Goal: Contribute content

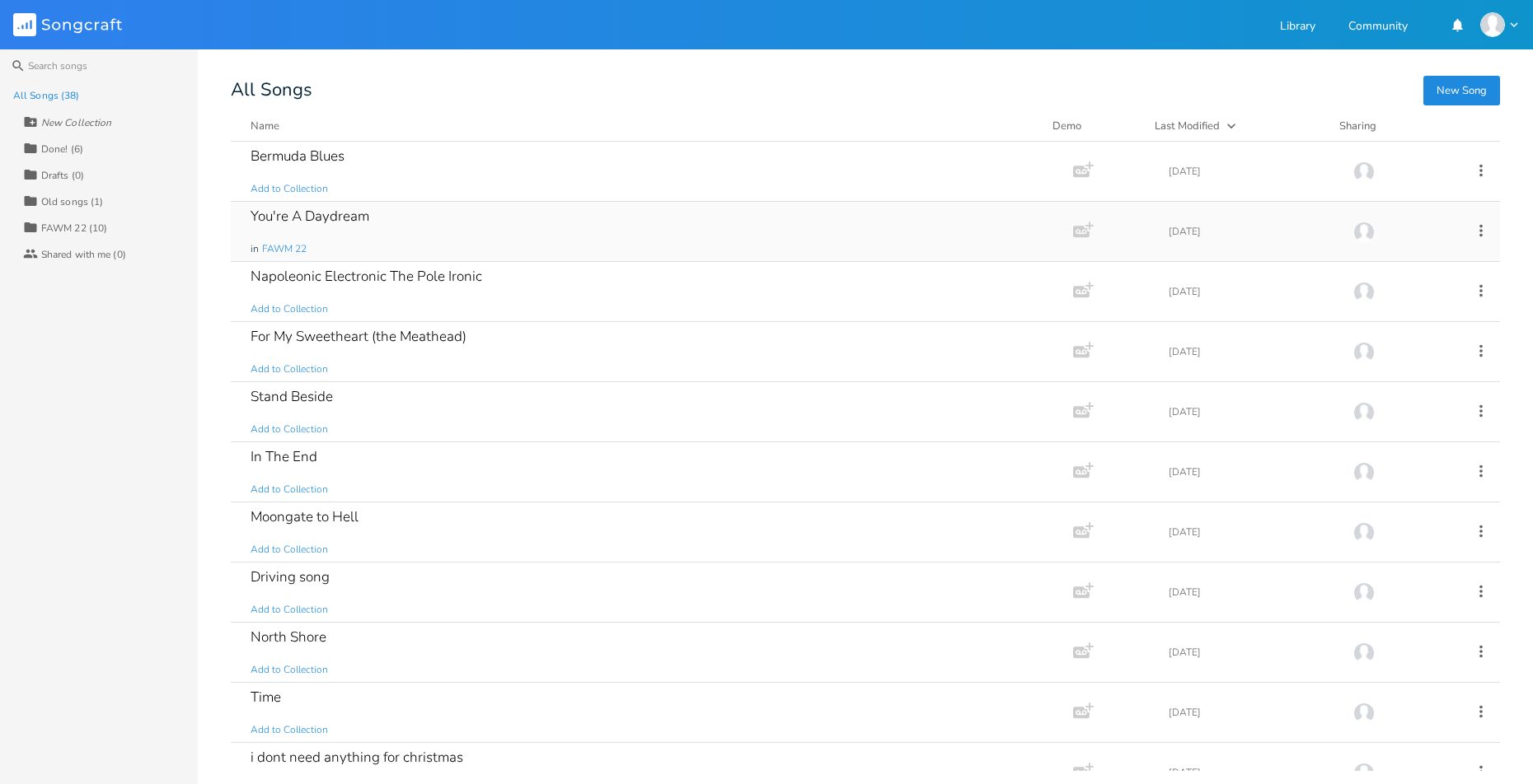
click at [513, 220] on div "You're A Daydream in FAWM 22" at bounding box center [649, 231] width 796 height 59
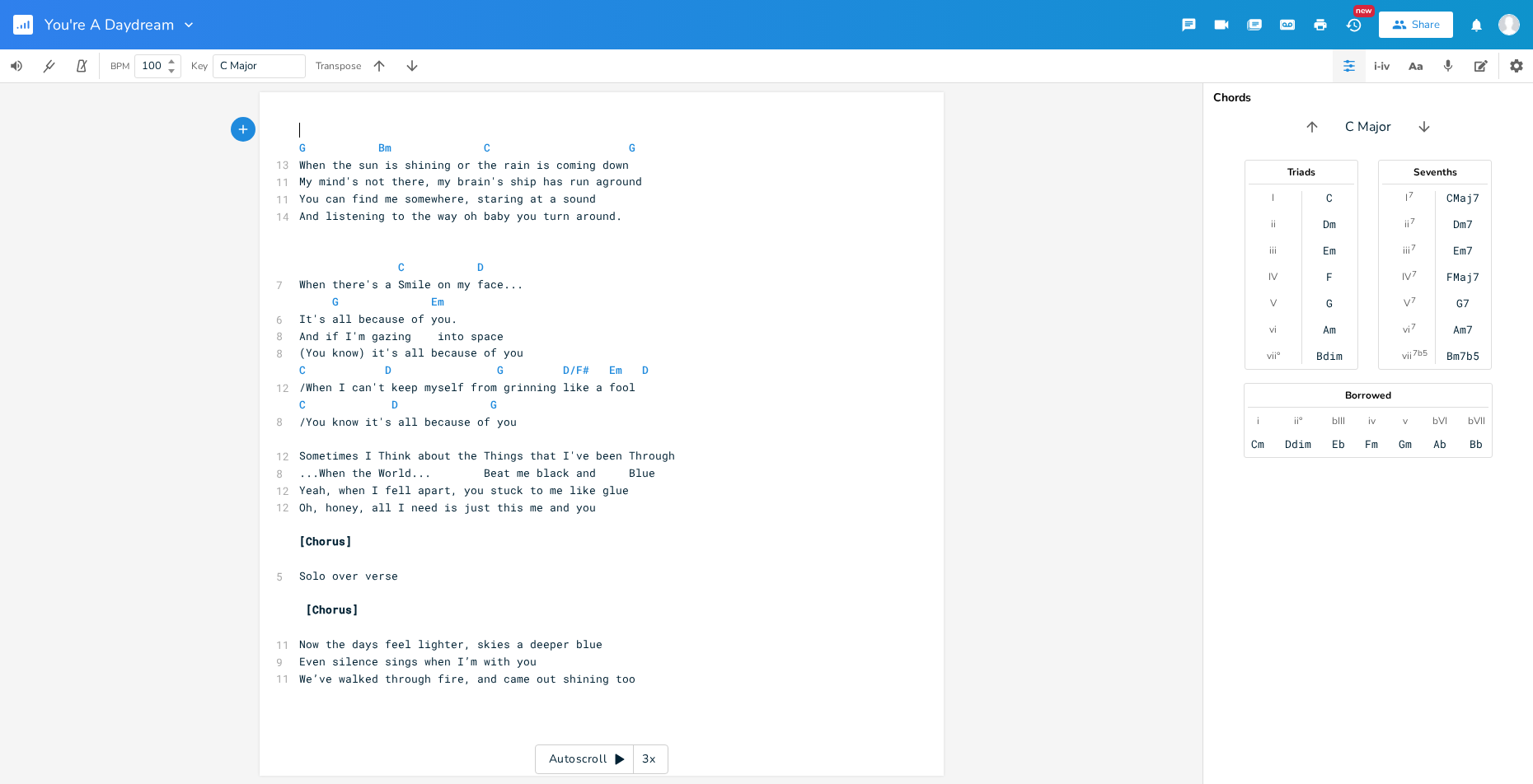
scroll to position [2, 0]
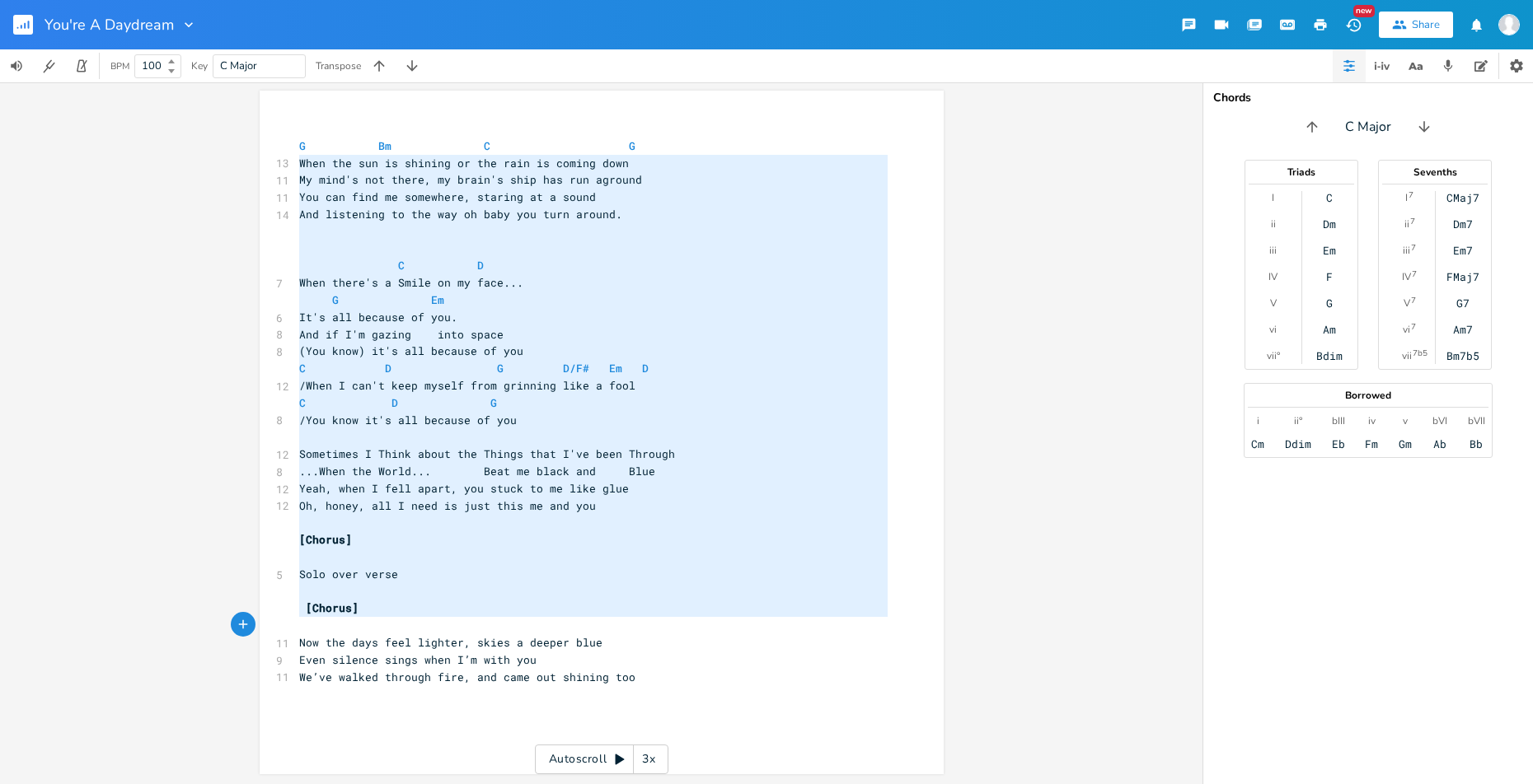
type textarea "When the sun is shining or the rain is coming down My mind's not there, my brai…"
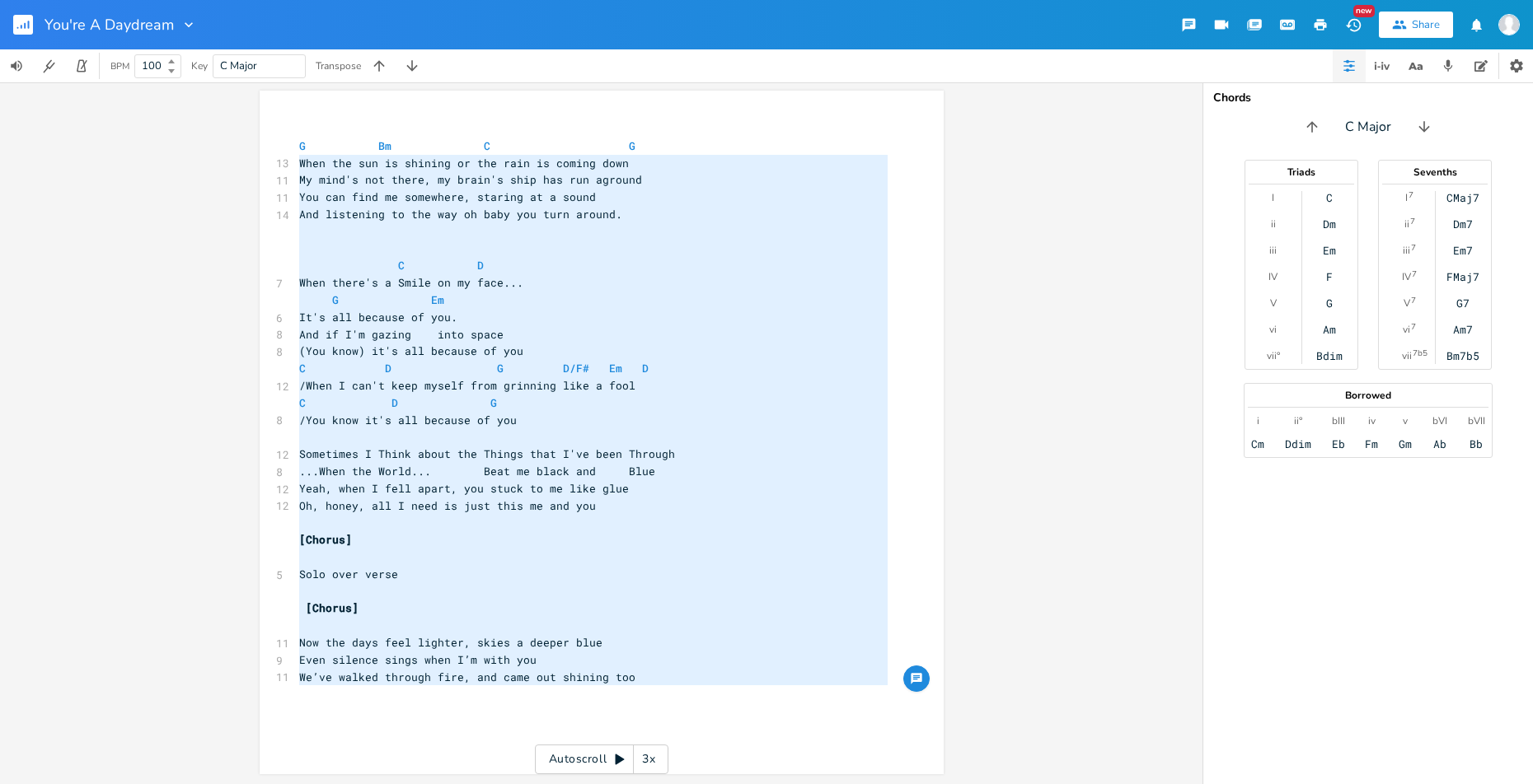
drag, startPoint x: 294, startPoint y: 163, endPoint x: 573, endPoint y: 714, distance: 617.6
click at [573, 714] on div "x ​ G Bm C G 13 When the sun is shining or the rain is coming down 11 My mind's…" at bounding box center [614, 448] width 637 height 662
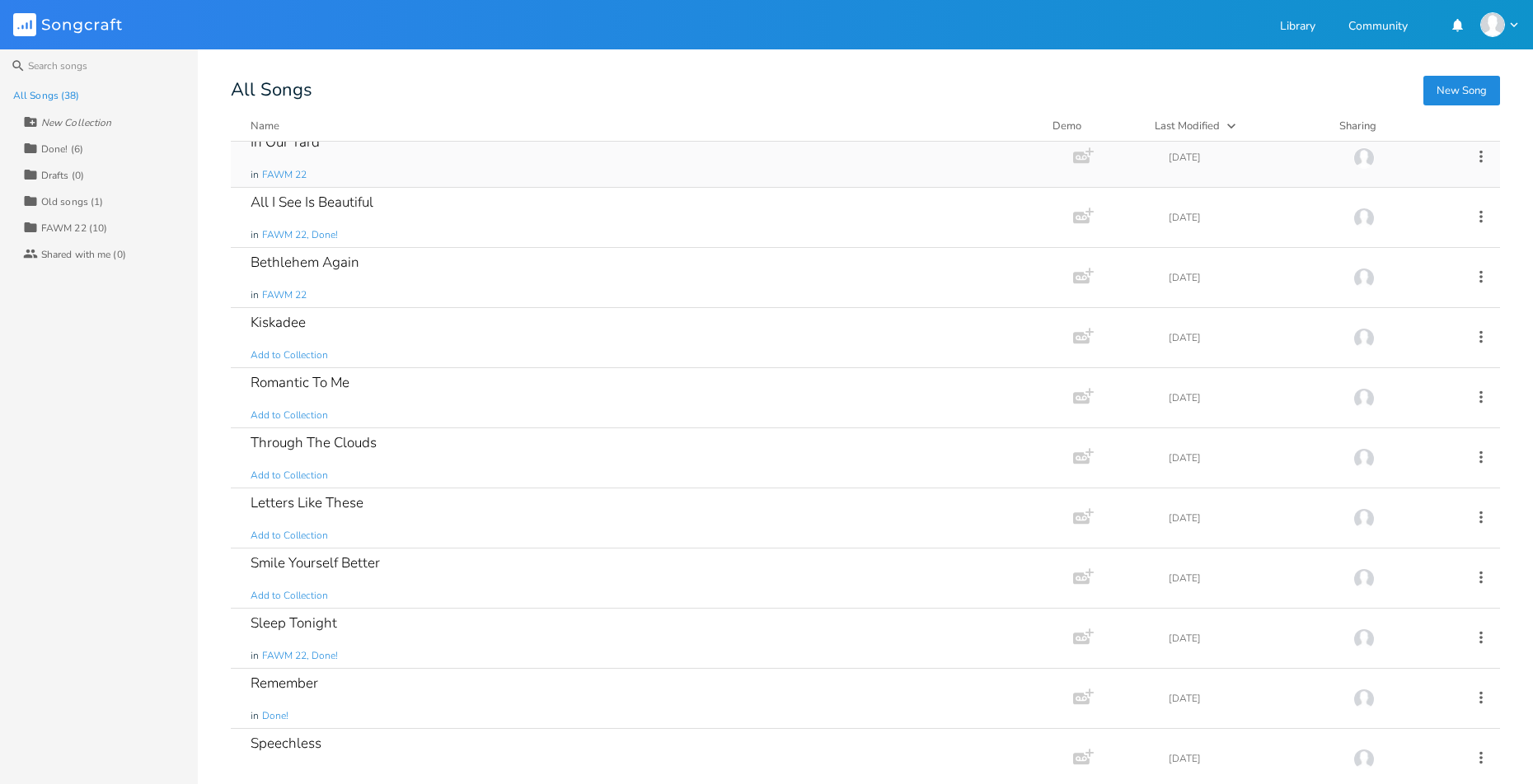
scroll to position [1278, 0]
click at [563, 203] on div "All I See Is Beautiful in FAWM 22, Done!" at bounding box center [649, 216] width 796 height 59
click at [337, 196] on div "All I See Is Beautiful" at bounding box center [311, 202] width 123 height 14
click at [408, 208] on div "All I See Is Beautiful in FAWM 22, Done!" at bounding box center [649, 216] width 796 height 59
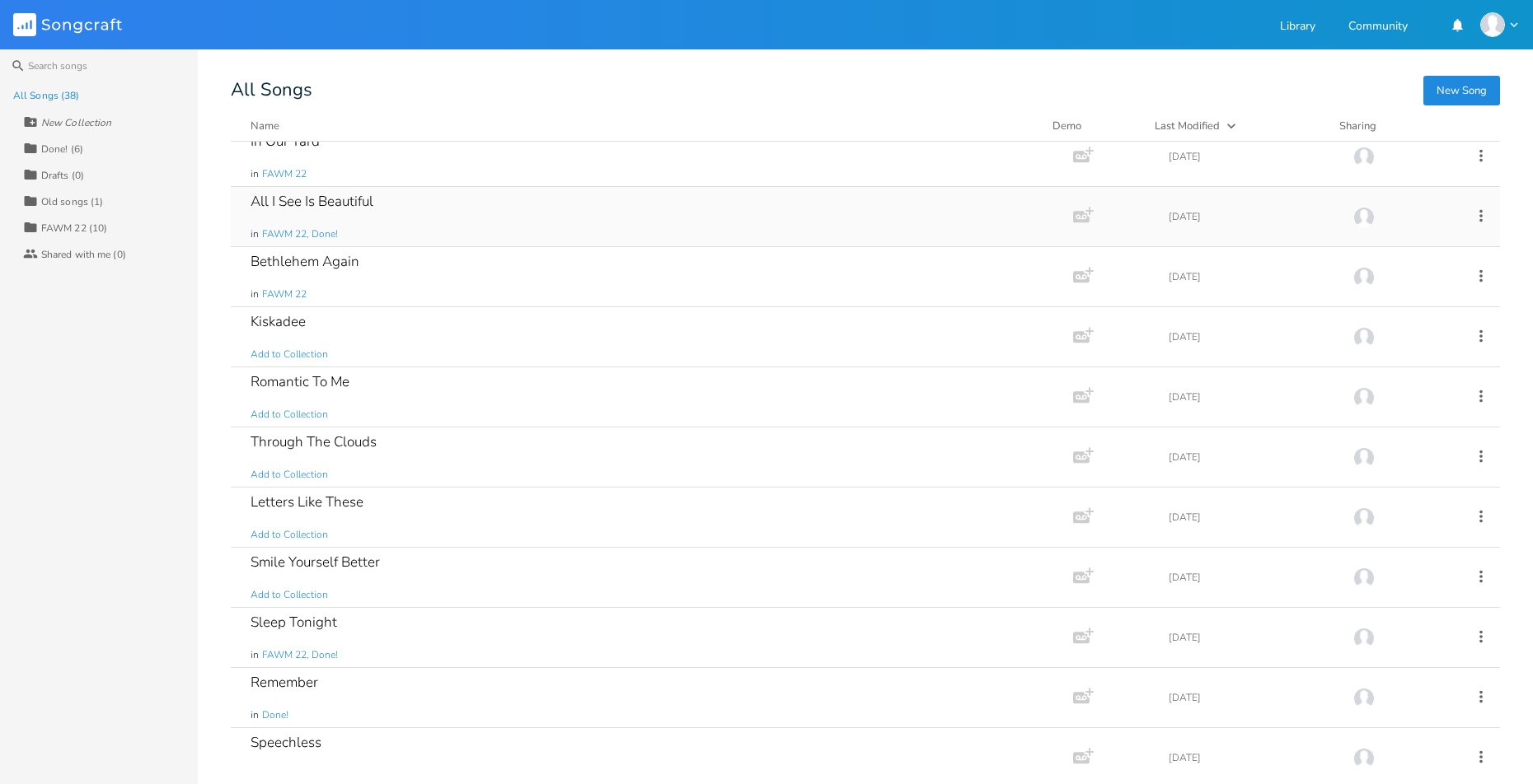
click at [284, 203] on div "All I See Is Beautiful" at bounding box center [311, 202] width 123 height 14
click at [163, 341] on div "All Songs (38) New Collection Collection Done! (6) Collection Drafts (0) Collec…" at bounding box center [98, 434] width 197 height 702
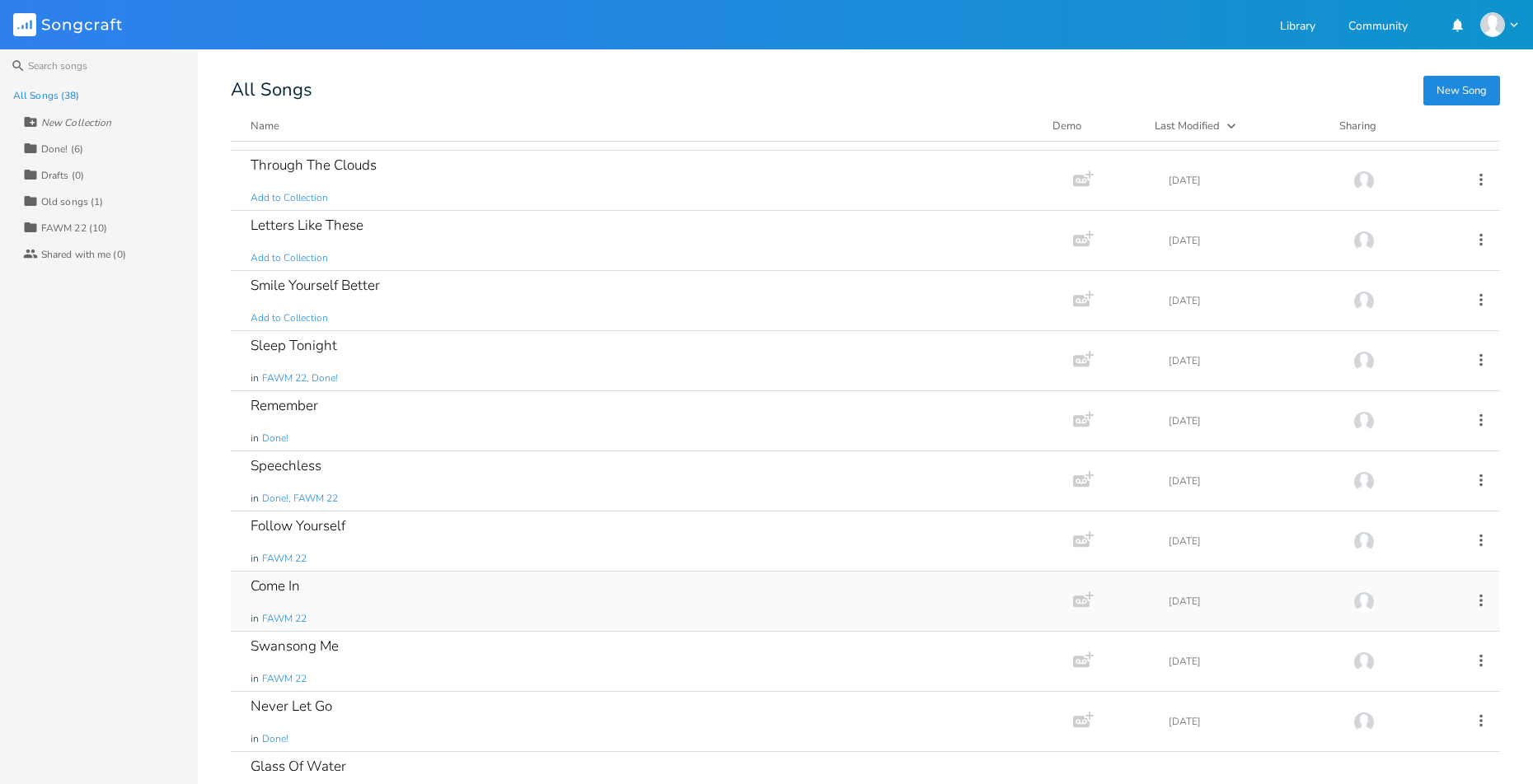
scroll to position [1545, 0]
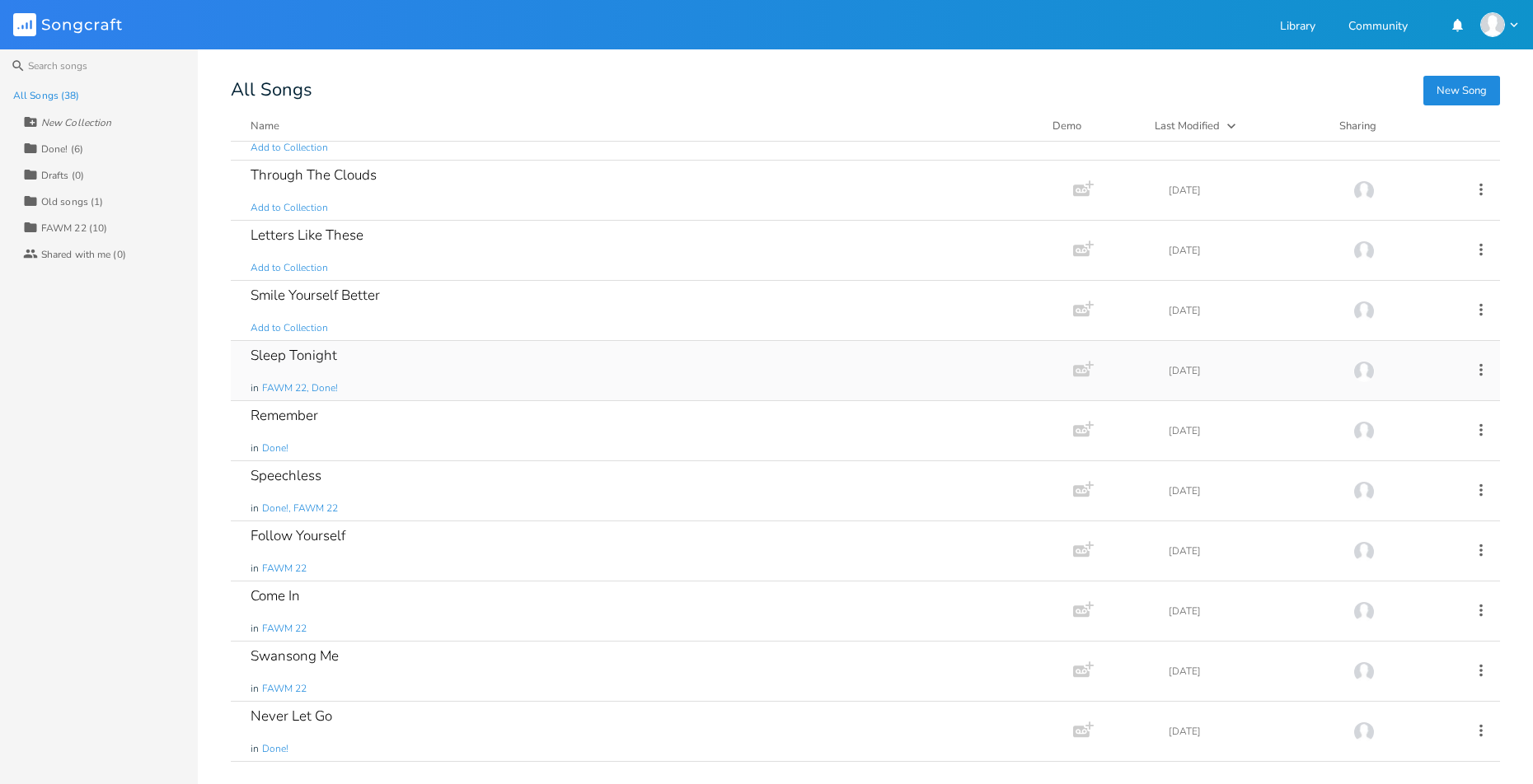
click at [424, 356] on div "Sleep Tonight in FAWM 22, Done!" at bounding box center [649, 370] width 796 height 59
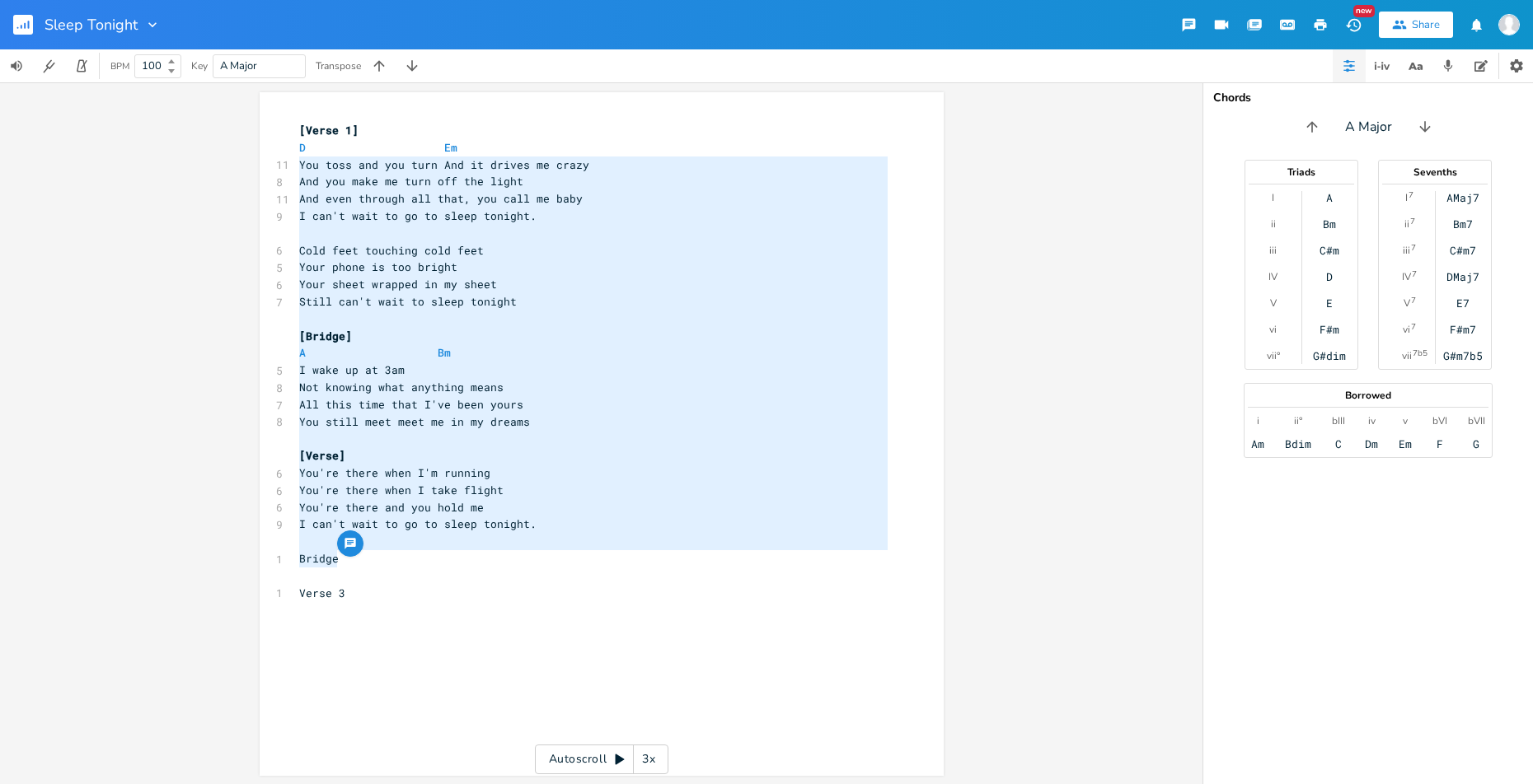
type textarea "You toss and you turn And it drives me crazy And you make me turn off the light…"
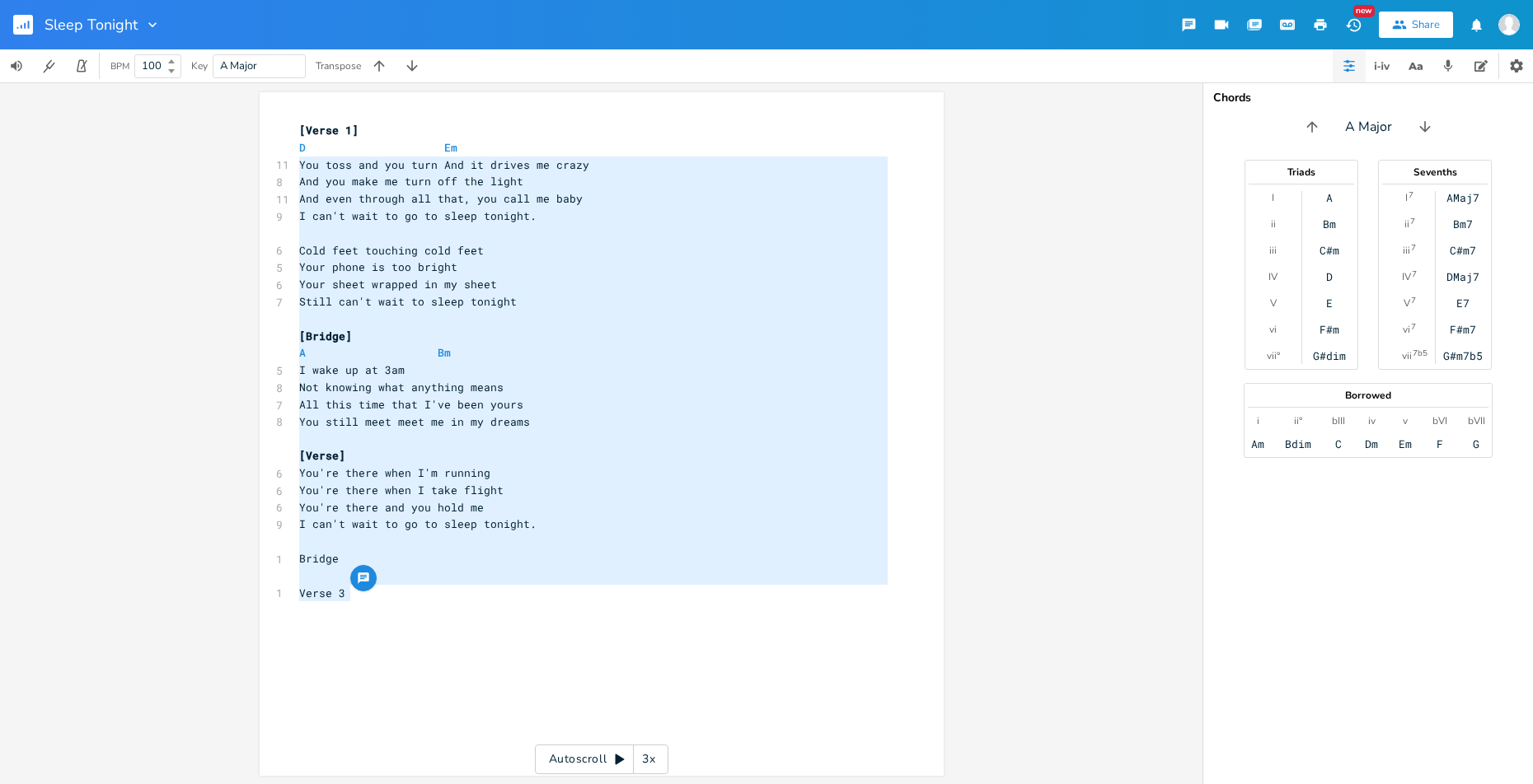
drag, startPoint x: 293, startPoint y: 164, endPoint x: 490, endPoint y: 589, distance: 468.4
click at [490, 589] on div "[Verse 1] D Em 11 You toss and you turn And it drives me crazy 8 And you make m…" at bounding box center [593, 362] width 595 height 480
